Goal: Information Seeking & Learning: Learn about a topic

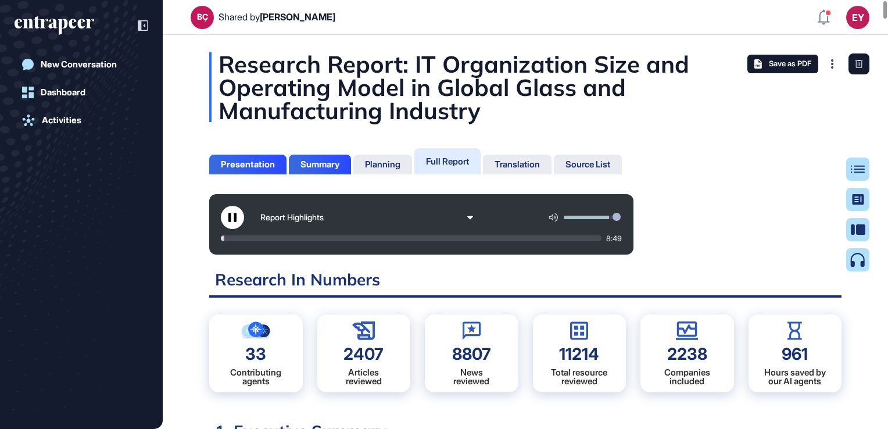
scroll to position [5, 0]
click at [235, 217] on icon at bounding box center [232, 217] width 8 height 9
click at [239, 238] on div at bounding box center [234, 238] width 27 height 6
click at [232, 236] on div at bounding box center [230, 238] width 18 height 6
click at [233, 213] on icon at bounding box center [232, 217] width 9 height 9
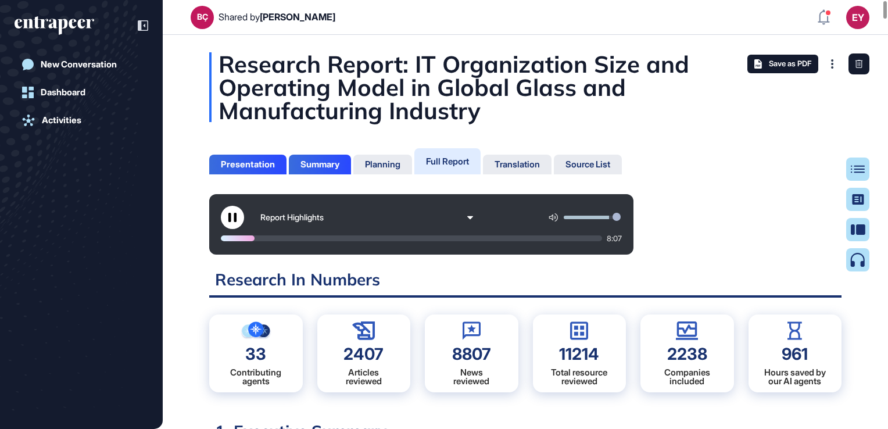
click at [233, 213] on icon at bounding box center [232, 217] width 9 height 9
click at [237, 220] on icon at bounding box center [232, 217] width 9 height 9
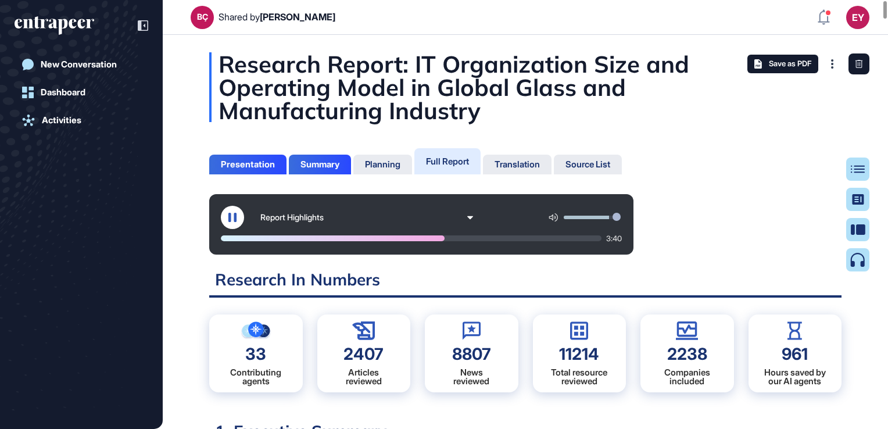
click at [232, 217] on icon at bounding box center [232, 217] width 9 height 9
click at [234, 214] on icon at bounding box center [232, 217] width 9 height 9
click at [884, 29] on header "BÇ Shared by [PERSON_NAME] EY Dashboard Profile My Content Request More Data" at bounding box center [444, 17] width 888 height 35
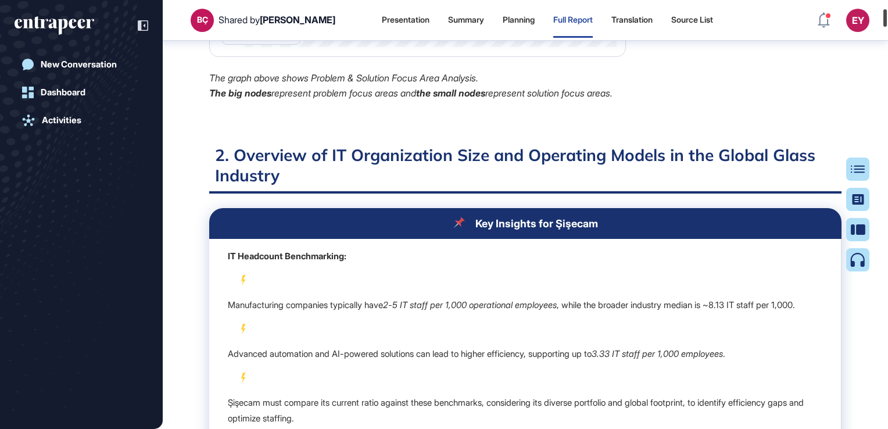
scroll to position [1869, 0]
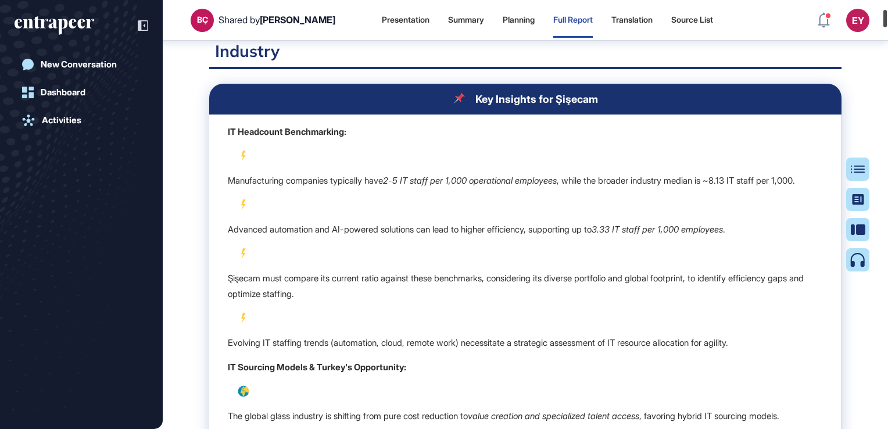
drag, startPoint x: 887, startPoint y: 9, endPoint x: 886, endPoint y: 17, distance: 8.9
click at [886, 17] on div at bounding box center [885, 18] width 3 height 17
click at [580, 302] on p "Şişecam must compare its current ratio against these benchmarks, considering it…" at bounding box center [525, 285] width 595 height 31
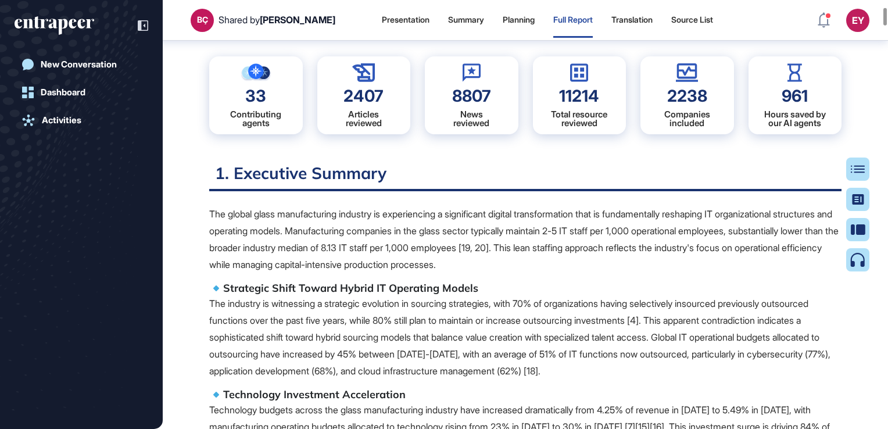
scroll to position [0, 0]
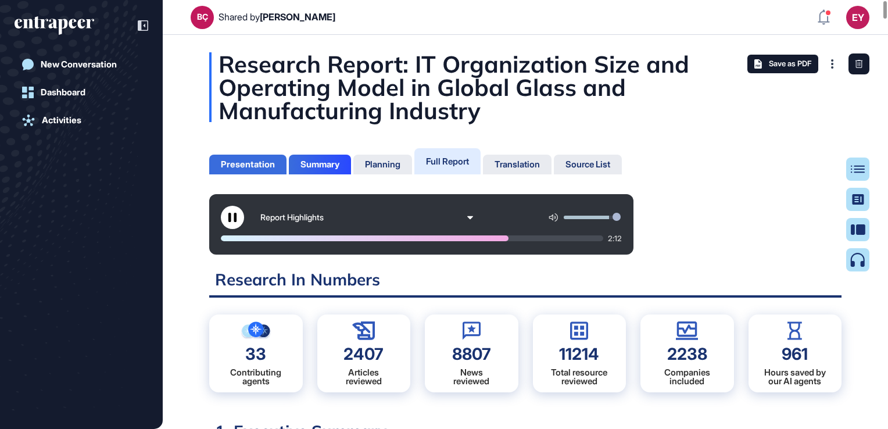
click at [239, 160] on div "Presentation" at bounding box center [248, 164] width 54 height 10
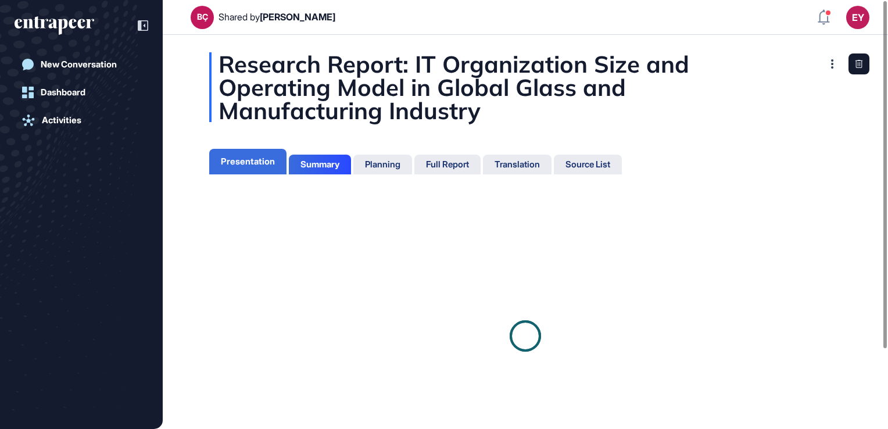
scroll to position [5, 0]
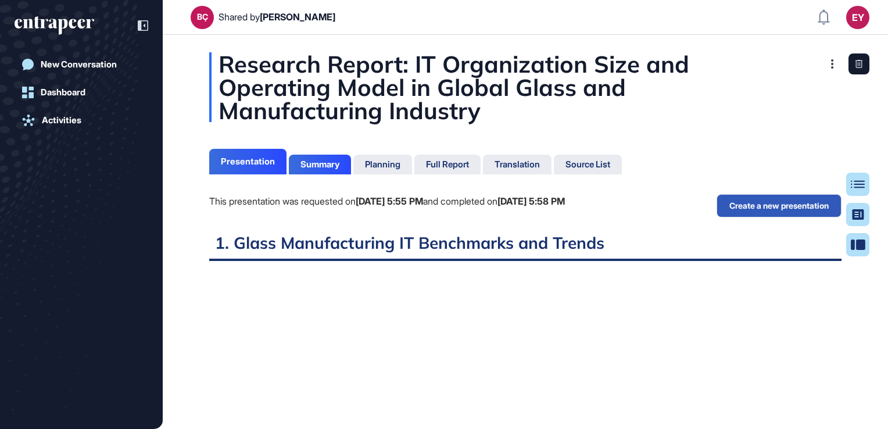
scroll to position [5, 0]
